Goal: Information Seeking & Learning: Find specific fact

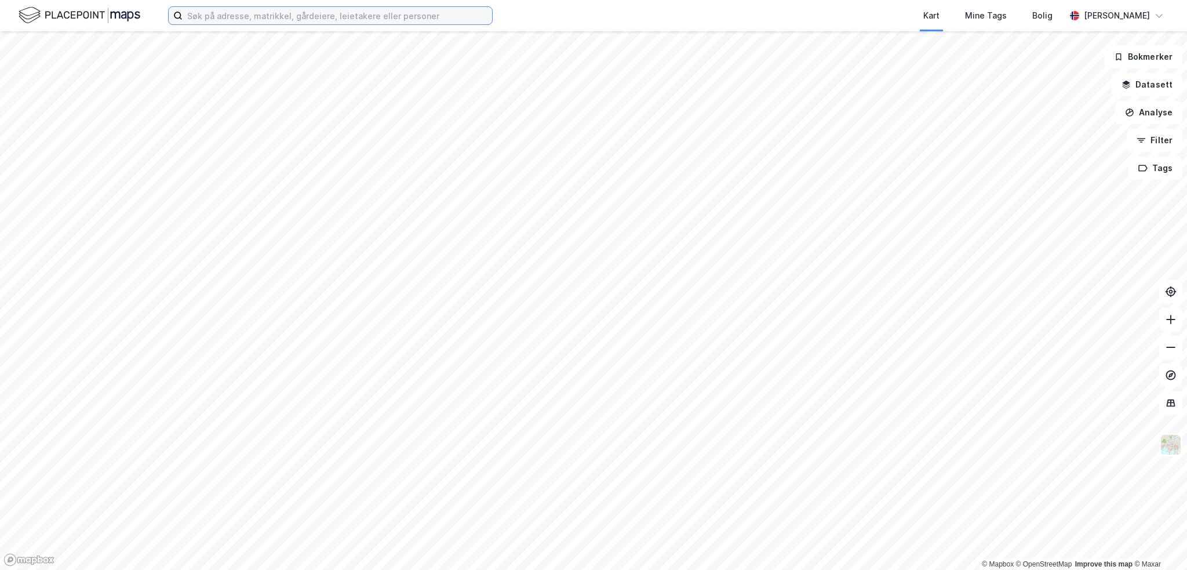
click at [278, 19] on input at bounding box center [337, 15] width 309 height 17
paste input "[PERSON_NAME][STREET_ADDRESS]"
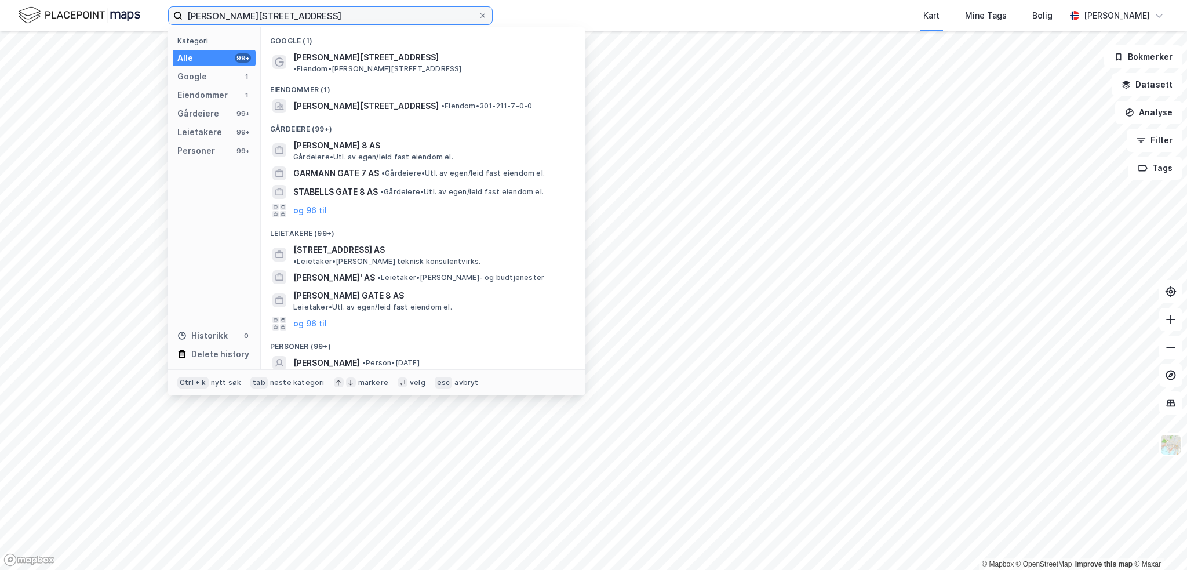
type input "[PERSON_NAME][STREET_ADDRESS]"
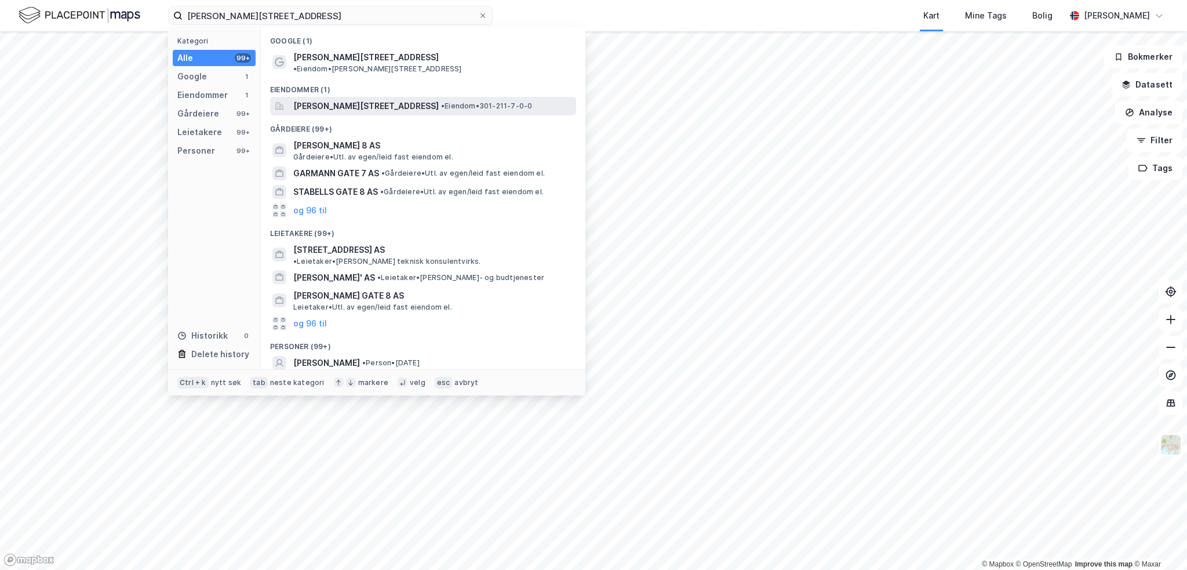
click at [371, 99] on span "[PERSON_NAME][STREET_ADDRESS]" at bounding box center [365, 106] width 145 height 14
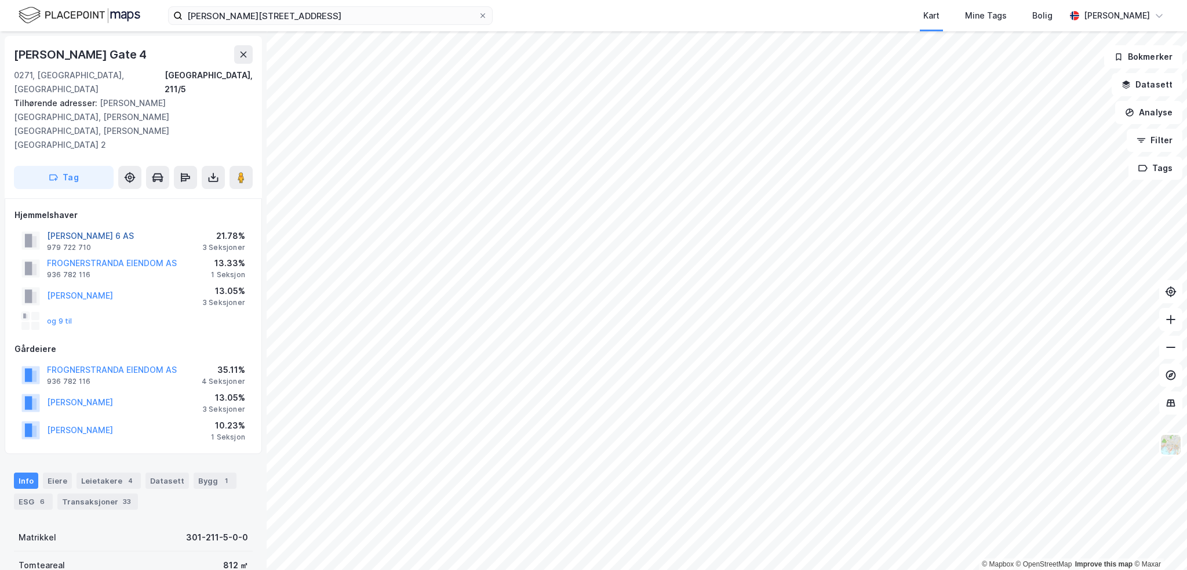
click at [0, 0] on button "[PERSON_NAME] 6 AS" at bounding box center [0, 0] width 0 height 0
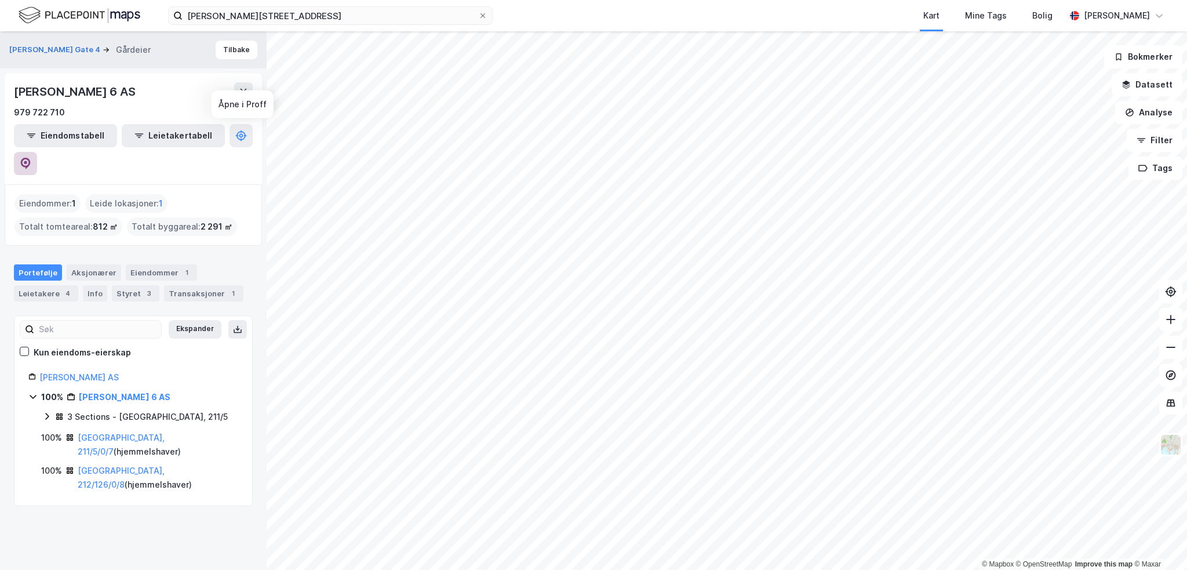
click at [37, 152] on button at bounding box center [25, 163] width 23 height 23
